Goal: Task Accomplishment & Management: Manage account settings

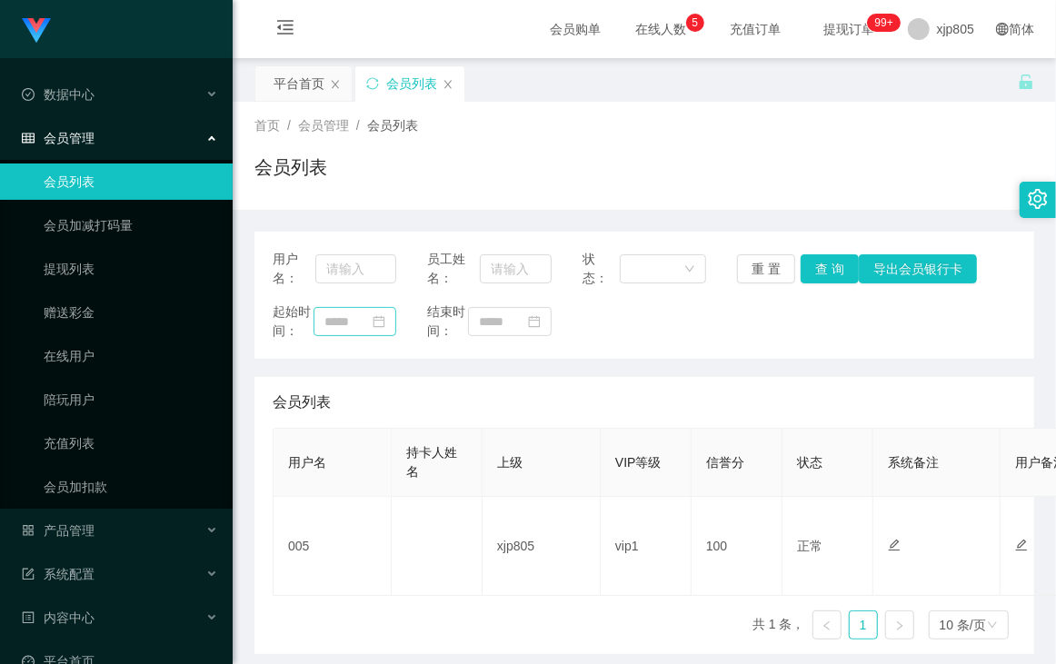
scroll to position [93, 0]
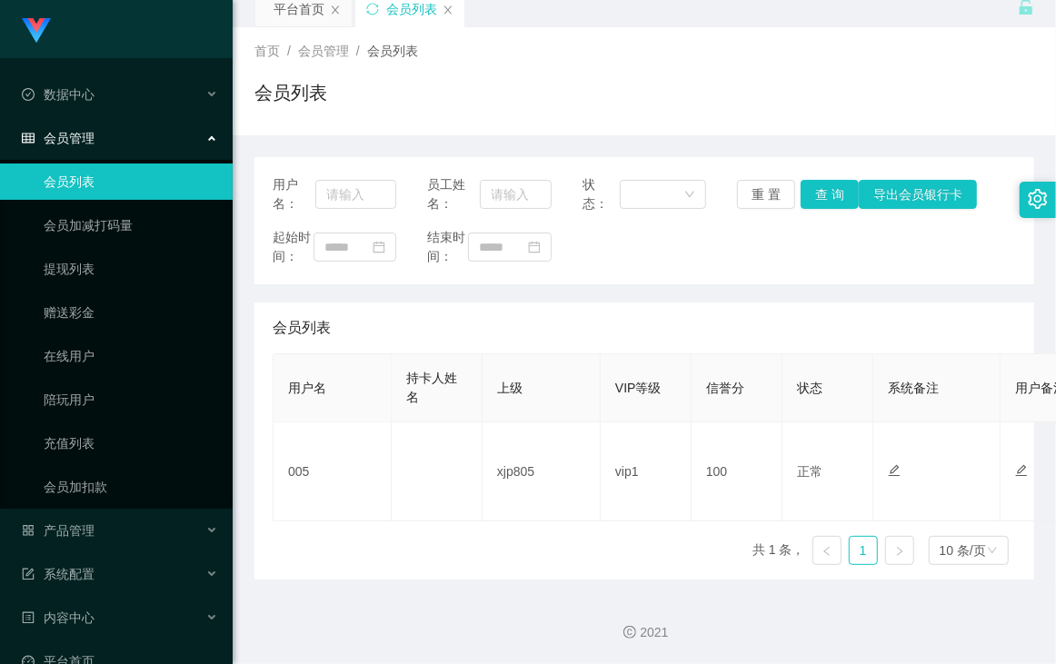
click at [123, 188] on link "会员列表" at bounding box center [131, 182] width 174 height 36
click at [133, 182] on link "会员列表" at bounding box center [131, 182] width 174 height 36
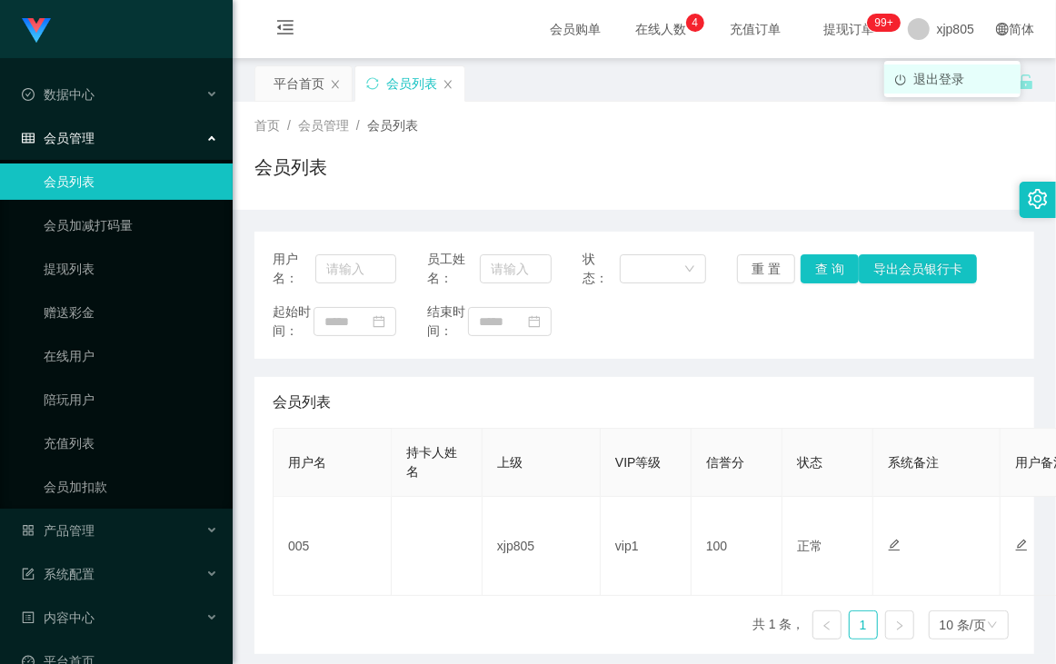
click at [929, 87] on li "退出登录" at bounding box center [952, 79] width 136 height 29
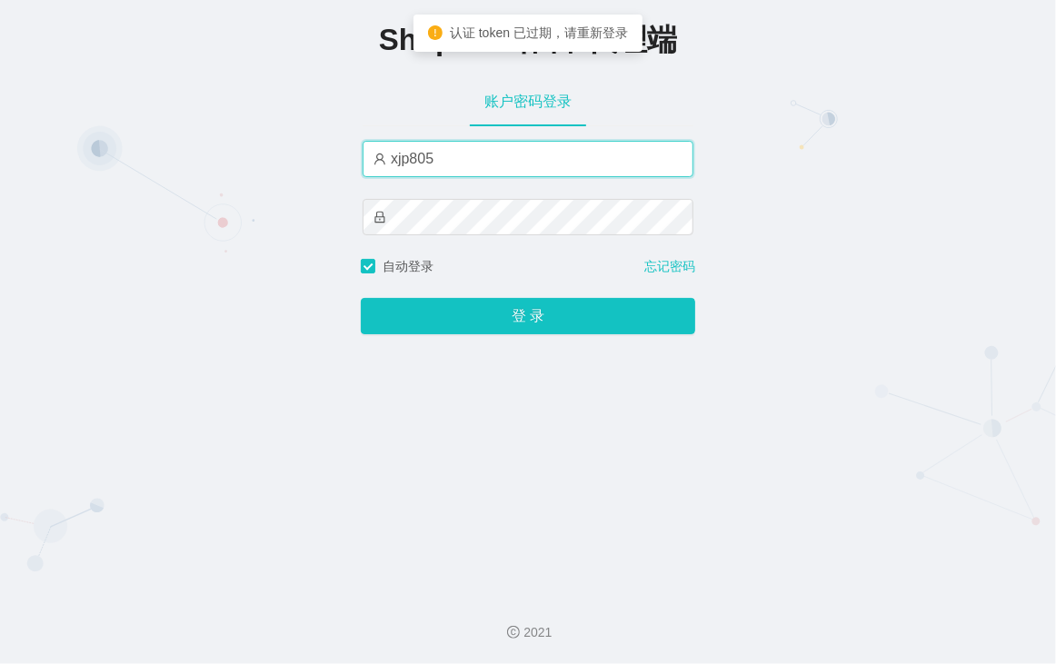
click at [464, 165] on input "xjp805" at bounding box center [528, 159] width 331 height 36
type input "xjp5"
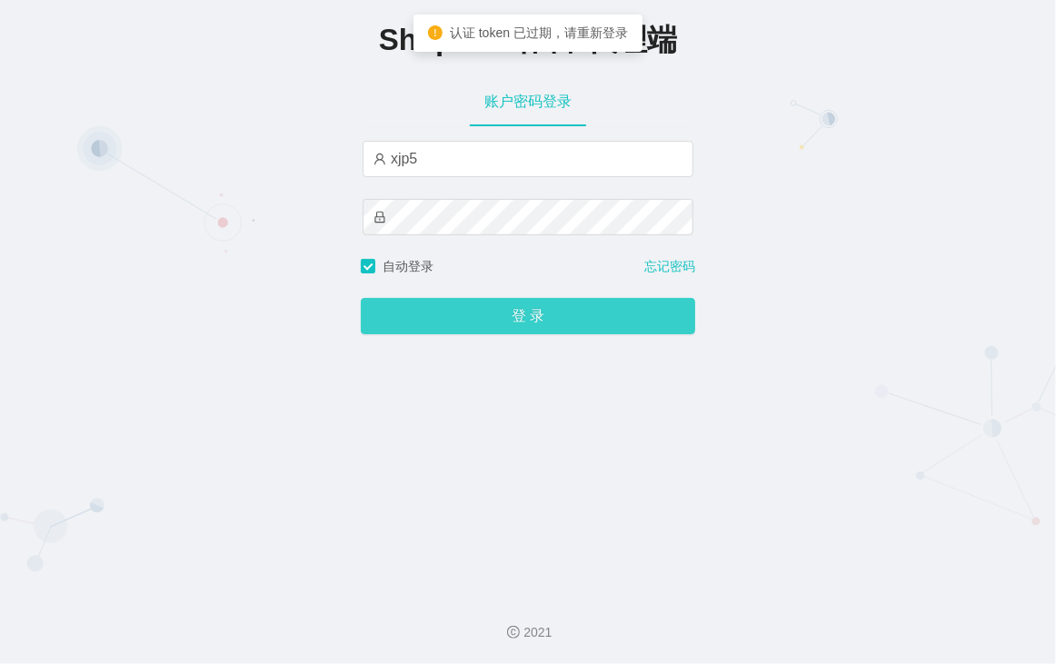
click at [446, 321] on button "登 录" at bounding box center [528, 316] width 334 height 36
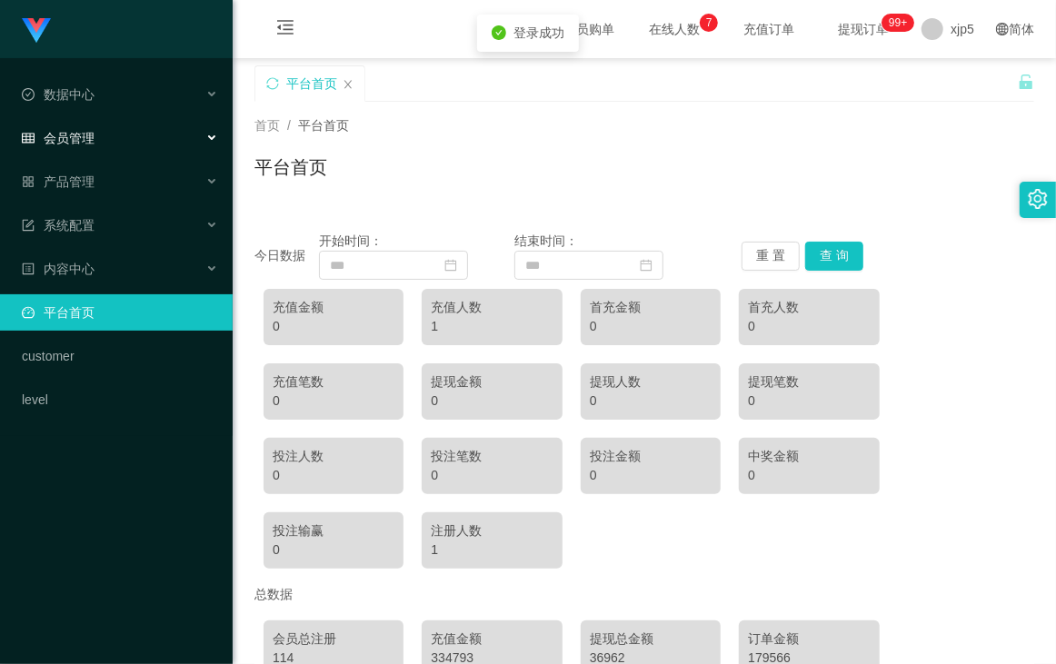
click at [112, 130] on div "会员管理" at bounding box center [116, 138] width 233 height 36
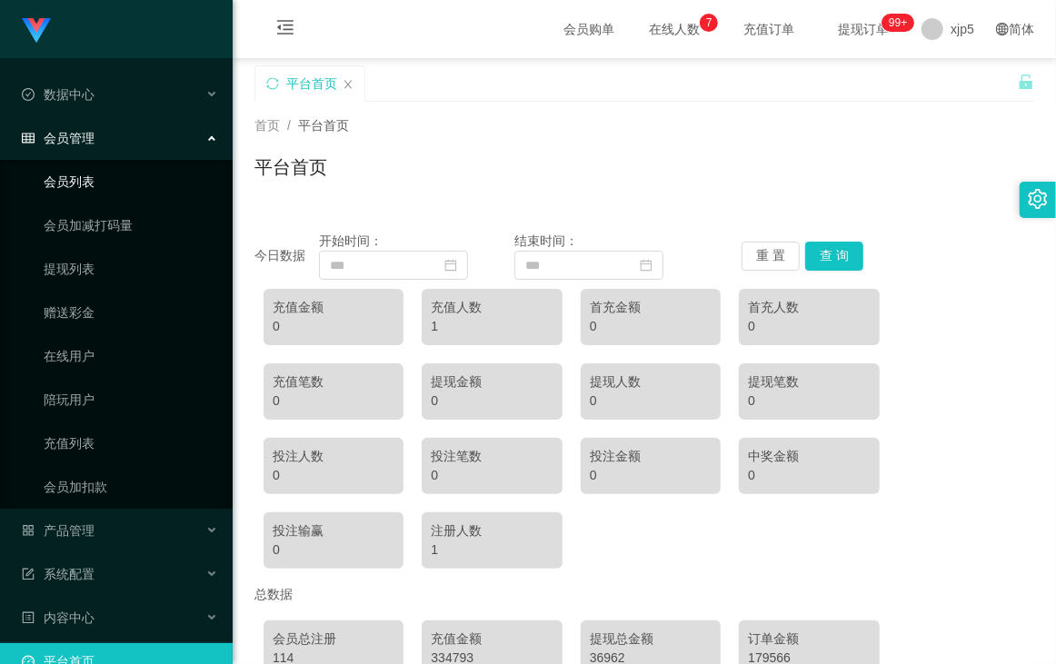
click at [97, 178] on link "会员列表" at bounding box center [131, 182] width 174 height 36
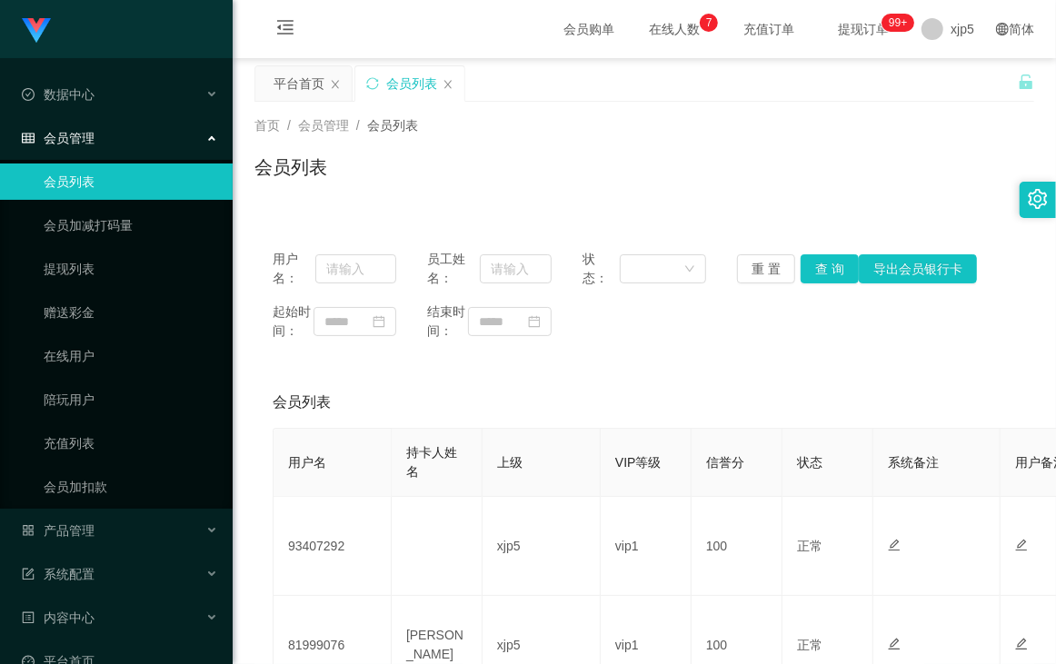
click at [97, 178] on link "会员列表" at bounding box center [131, 182] width 174 height 36
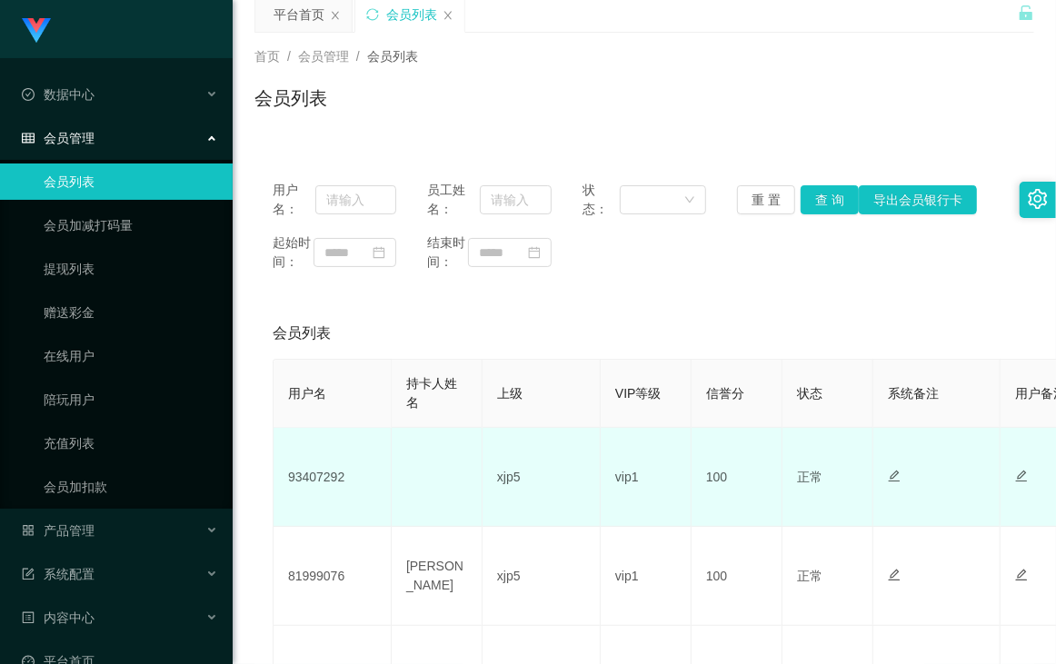
scroll to position [139, 0]
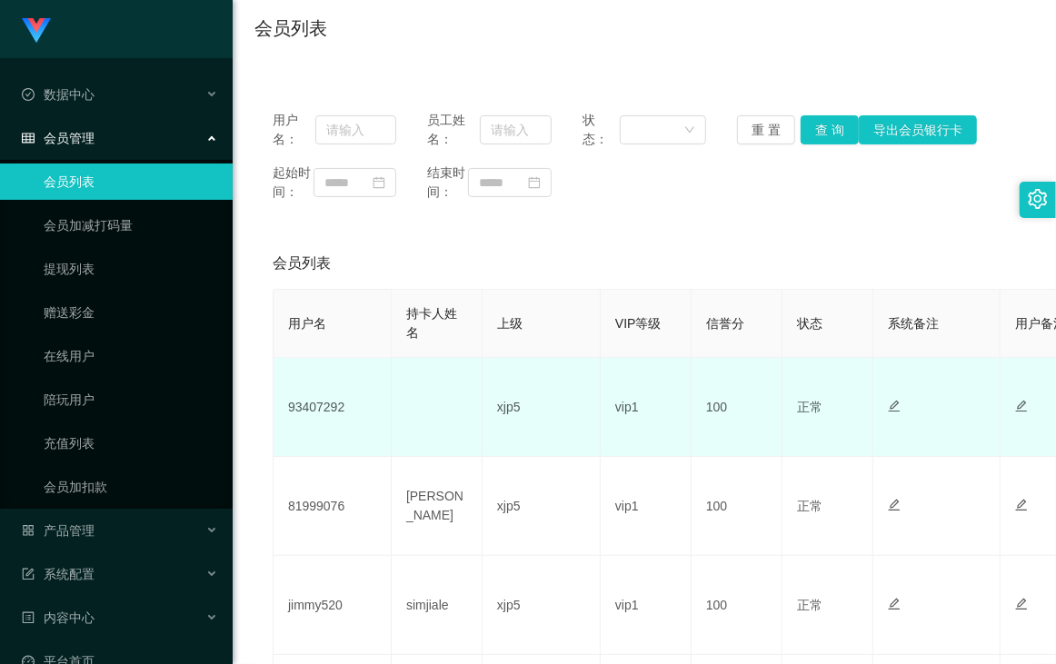
click at [323, 425] on td "93407292" at bounding box center [333, 407] width 118 height 99
copy td "93407292"
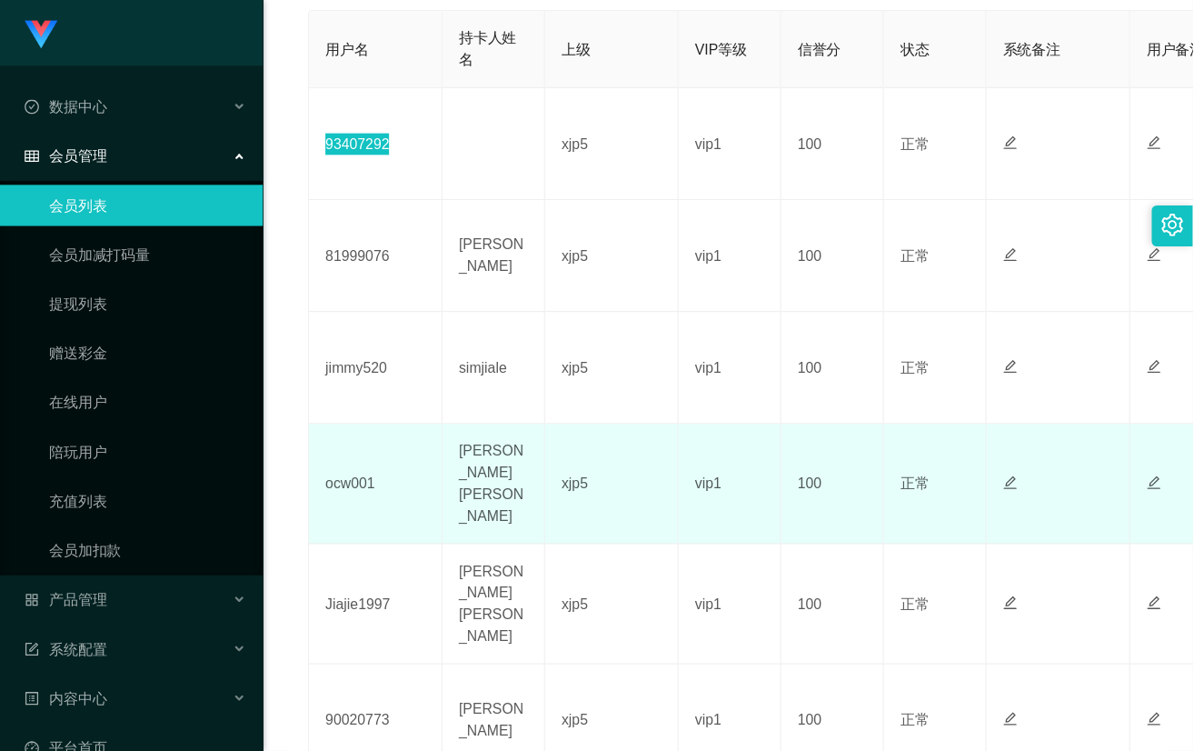
scroll to position [209, 0]
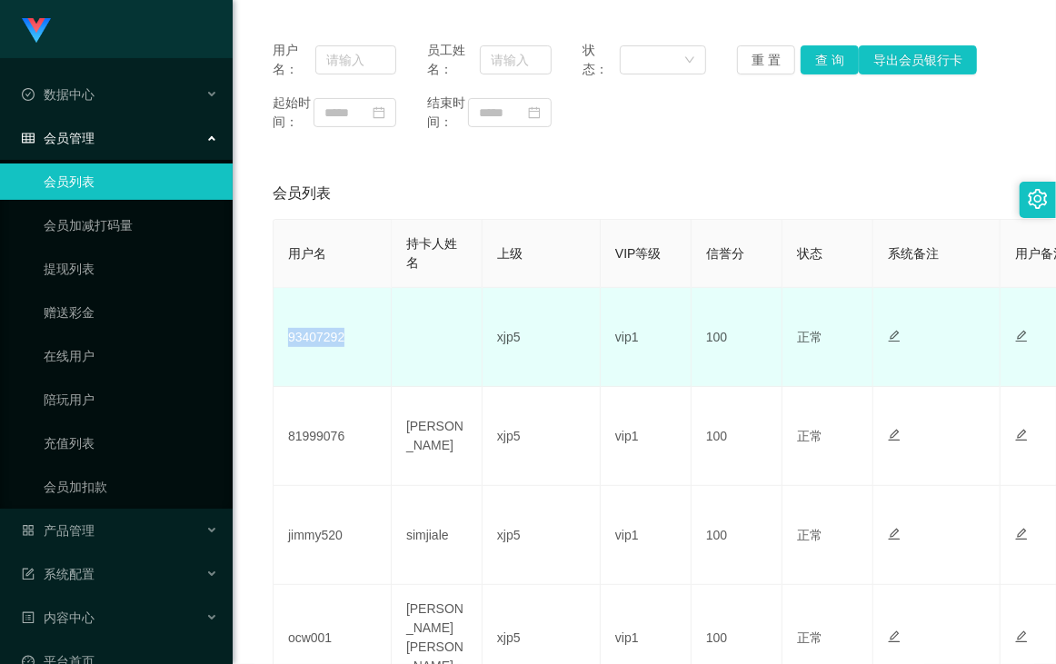
click at [312, 357] on td "93407292" at bounding box center [333, 337] width 118 height 99
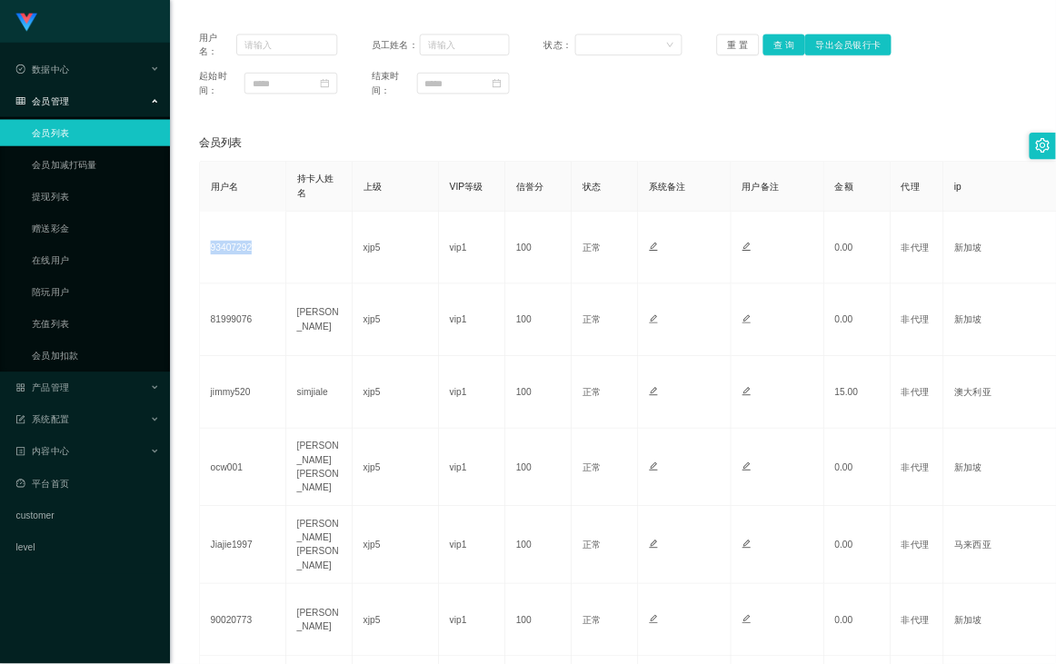
scroll to position [0, 0]
